Goal: Information Seeking & Learning: Learn about a topic

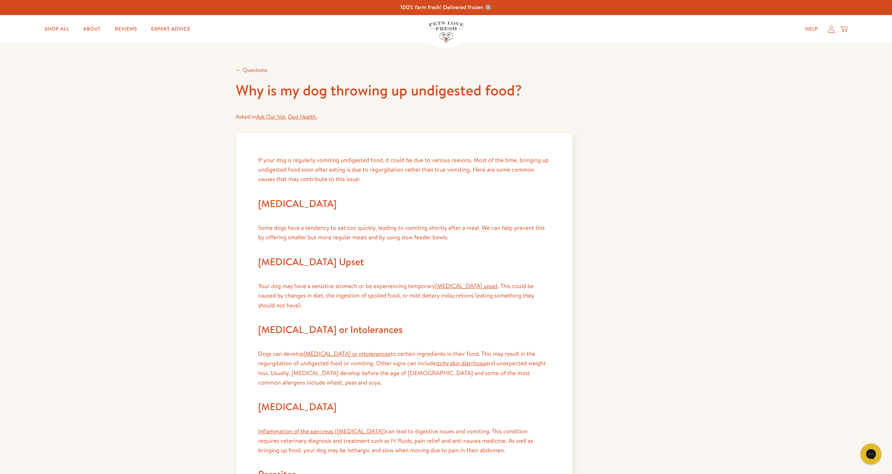
click at [149, 191] on article "← Questions Why is my dog throwing up undigested food? Asked in Ask Our Vet , D…" at bounding box center [446, 447] width 892 height 809
drag, startPoint x: 149, startPoint y: 191, endPoint x: 133, endPoint y: 138, distance: 55.9
click at [133, 138] on article "← Questions Why is my dog throwing up undigested food? Asked in Ask Our Vet , D…" at bounding box center [446, 447] width 892 height 809
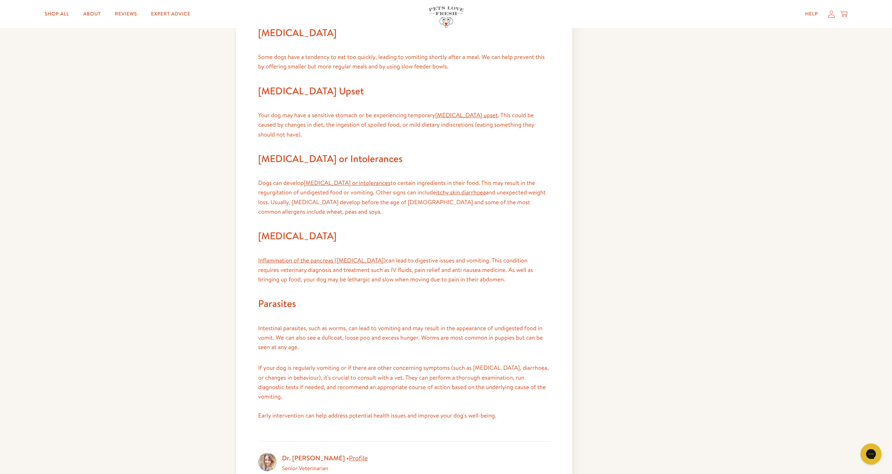
scroll to position [175, 0]
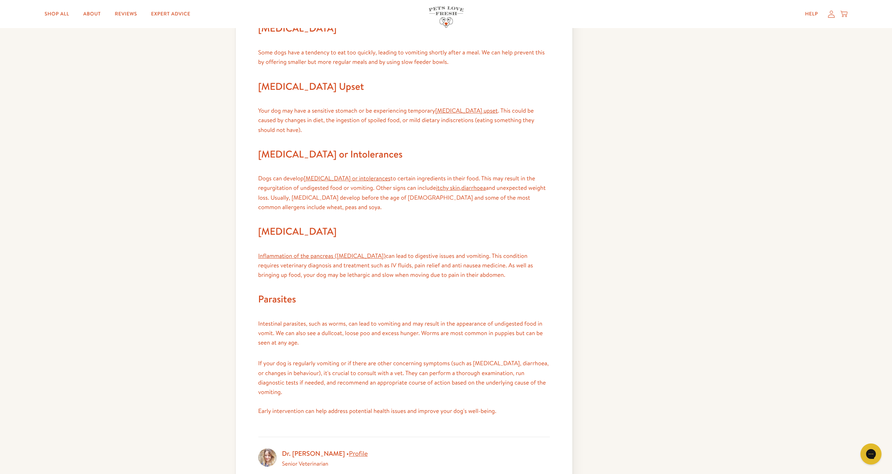
drag, startPoint x: 132, startPoint y: 156, endPoint x: 128, endPoint y: 147, distance: 10.4
drag, startPoint x: 123, startPoint y: 125, endPoint x: 121, endPoint y: 120, distance: 4.9
click at [122, 122] on article "← Questions Why is my dog throwing up undigested food? Asked in Ask Our Vet , D…" at bounding box center [446, 272] width 892 height 809
drag, startPoint x: 121, startPoint y: 120, endPoint x: 114, endPoint y: 106, distance: 16.3
click at [114, 101] on article "← Questions Why is my dog throwing up undigested food? Asked in Ask Our Vet , D…" at bounding box center [446, 272] width 892 height 809
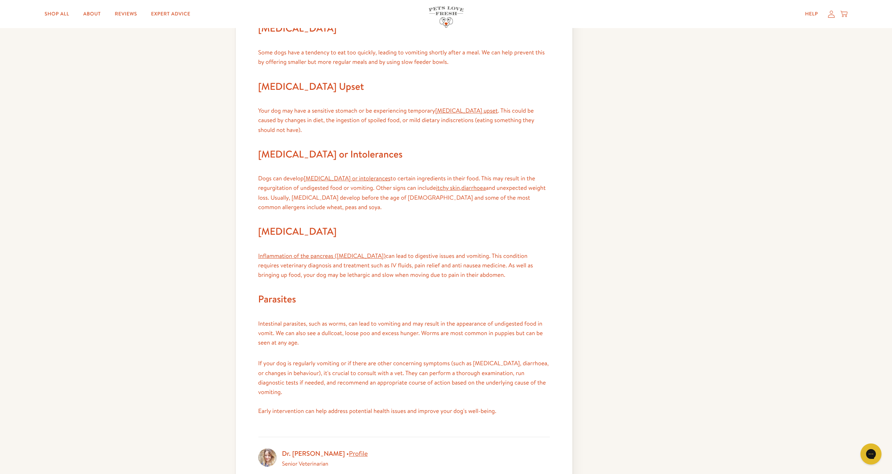
drag, startPoint x: 116, startPoint y: 115, endPoint x: 112, endPoint y: 111, distance: 6.0
click at [106, 96] on article "← Questions Why is my dog throwing up undigested food? Asked in Ask Our Vet , D…" at bounding box center [446, 272] width 892 height 809
click at [117, 122] on article "← Questions Why is my dog throwing up undigested food? Asked in Ask Our Vet , D…" at bounding box center [446, 272] width 892 height 809
drag, startPoint x: 117, startPoint y: 122, endPoint x: 111, endPoint y: 137, distance: 16.0
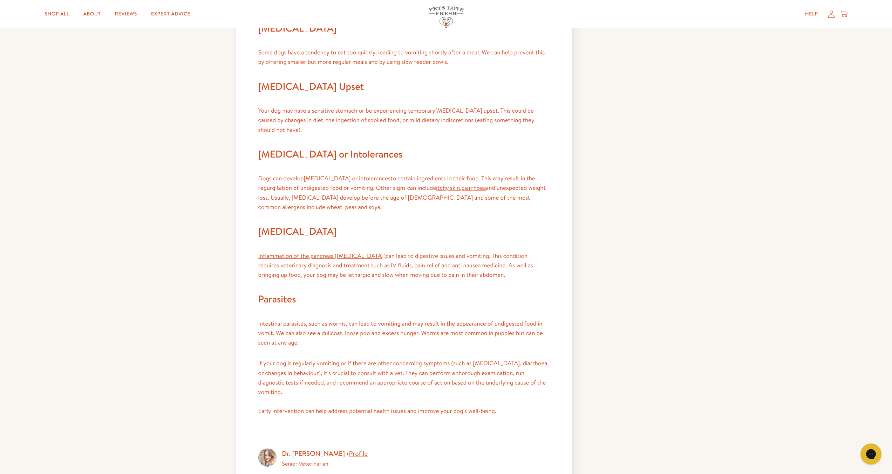
click at [106, 120] on article "← Questions Why is my dog throwing up undigested food? Asked in Ask Our Vet , D…" at bounding box center [446, 272] width 892 height 809
drag, startPoint x: 111, startPoint y: 137, endPoint x: 99, endPoint y: 108, distance: 31.1
click at [99, 108] on article "← Questions Why is my dog throwing up undigested food? Asked in Ask Our Vet , D…" at bounding box center [446, 272] width 892 height 809
click at [104, 124] on article "← Questions Why is my dog throwing up undigested food? Asked in Ask Our Vet , D…" at bounding box center [446, 272] width 892 height 809
drag, startPoint x: 104, startPoint y: 124, endPoint x: 108, endPoint y: 111, distance: 14.2
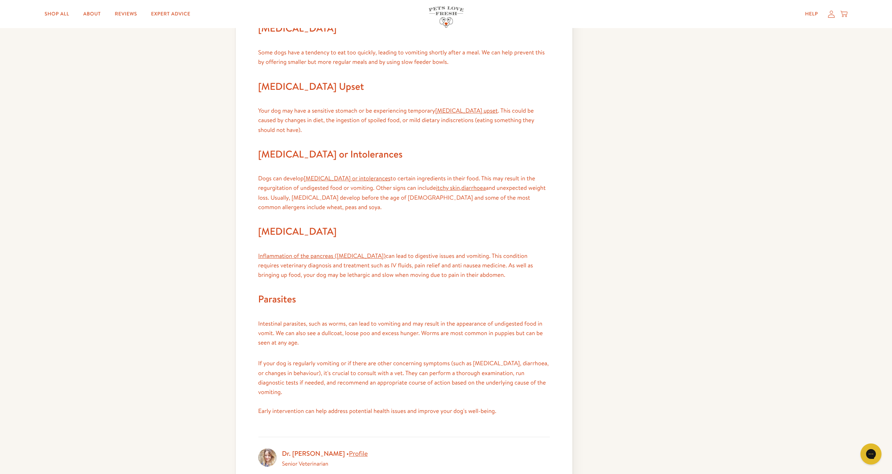
click at [106, 101] on article "← Questions Why is my dog throwing up undigested food? Asked in Ask Our Vet , D…" at bounding box center [446, 272] width 892 height 809
click at [108, 111] on article "← Questions Why is my dog throwing up undigested food? Asked in Ask Our Vet , D…" at bounding box center [446, 272] width 892 height 809
